Goal: Find specific page/section: Find specific page/section

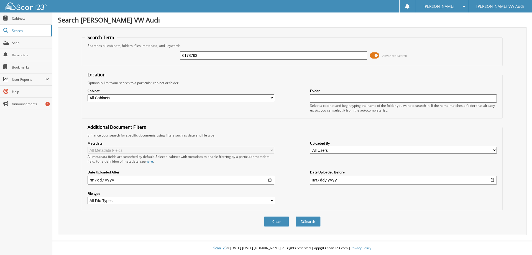
type input "6178763"
click at [296, 216] on button "Search" at bounding box center [308, 221] width 25 height 10
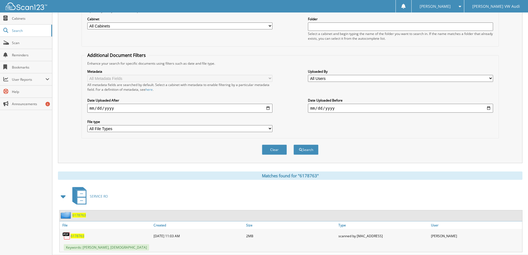
scroll to position [86, 0]
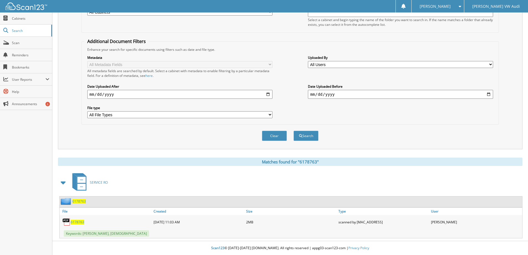
click at [77, 223] on span "6178763" at bounding box center [78, 221] width 14 height 5
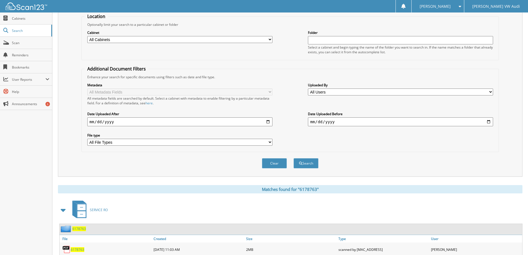
click at [490, 124] on input "date" at bounding box center [400, 121] width 185 height 9
click at [22, 28] on span "Search" at bounding box center [30, 30] width 37 height 5
click at [34, 20] on span "Cabinets" at bounding box center [30, 18] width 37 height 5
